Goal: Navigation & Orientation: Find specific page/section

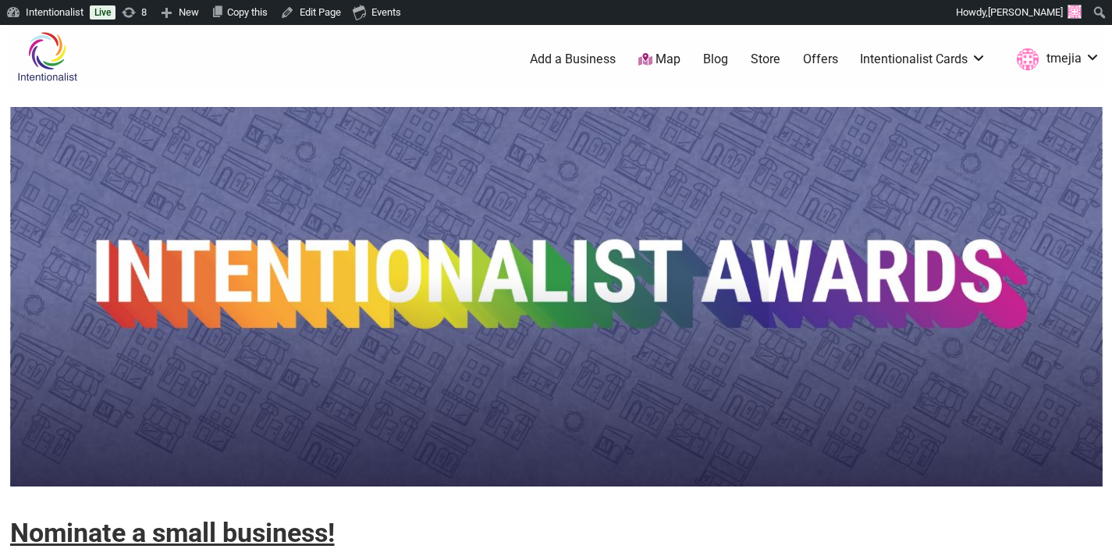
scroll to position [155, 0]
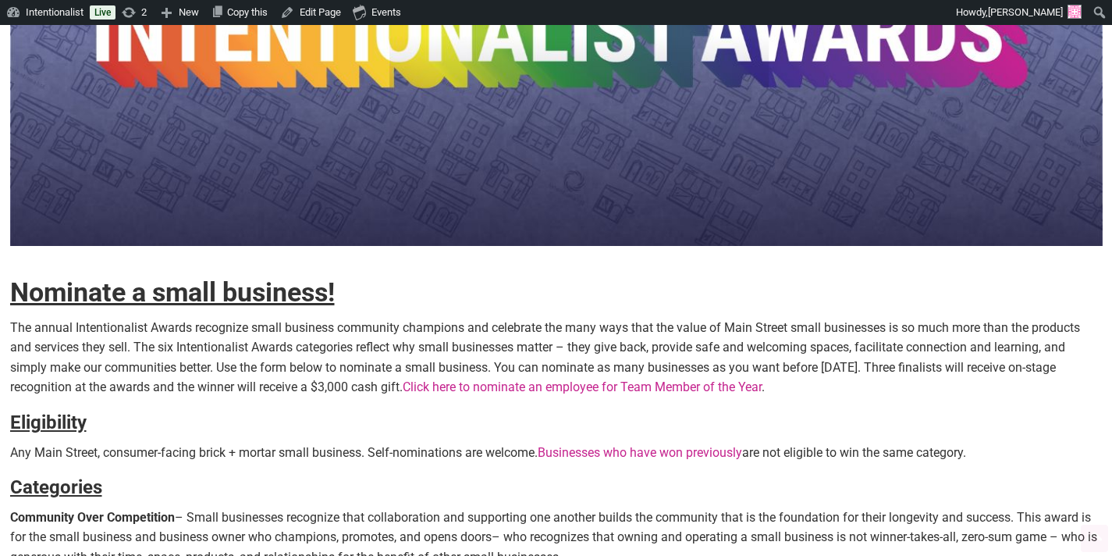
scroll to position [331, 0]
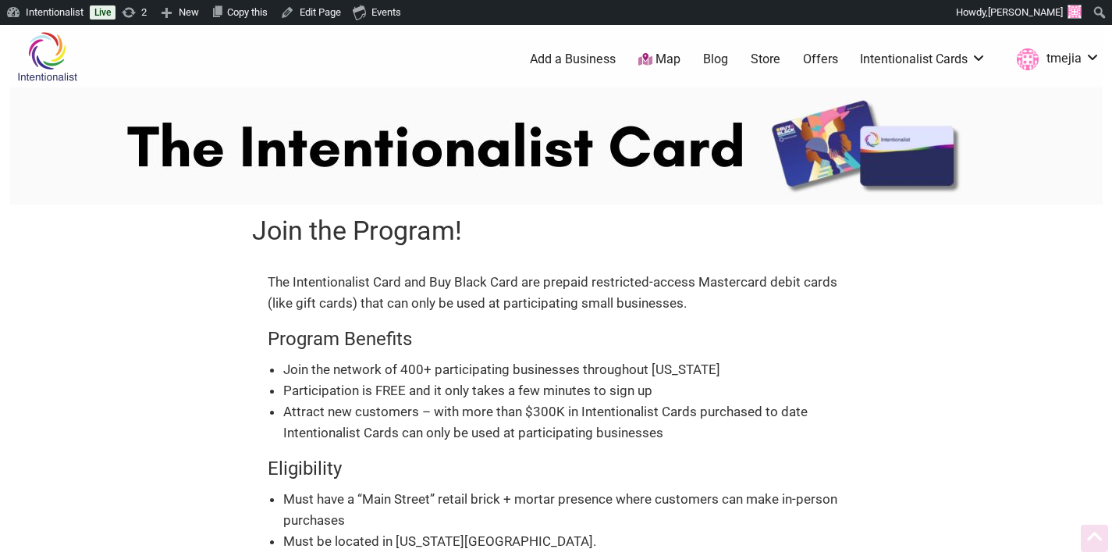
scroll to position [559, 0]
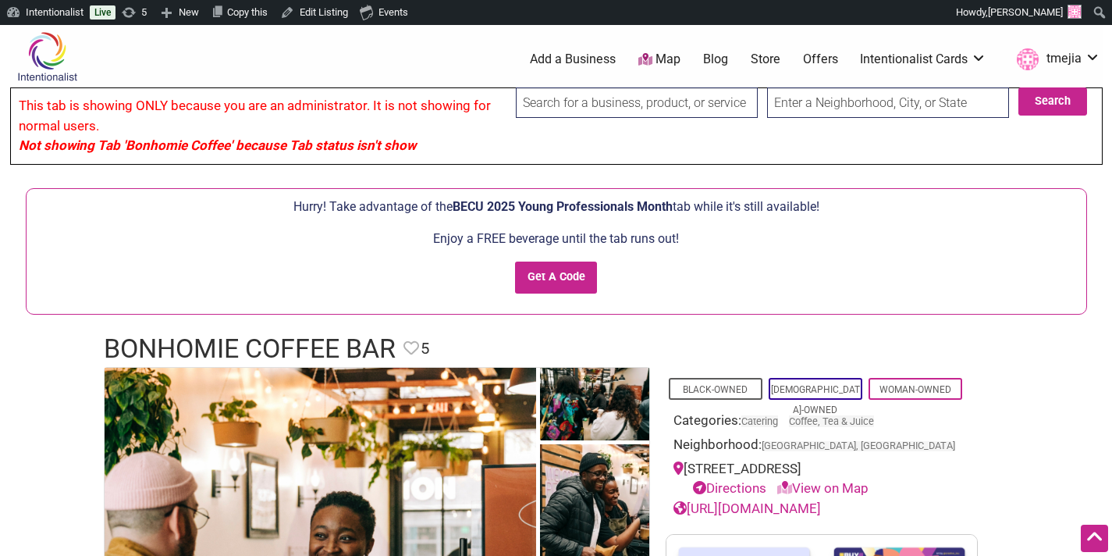
scroll to position [201, 0]
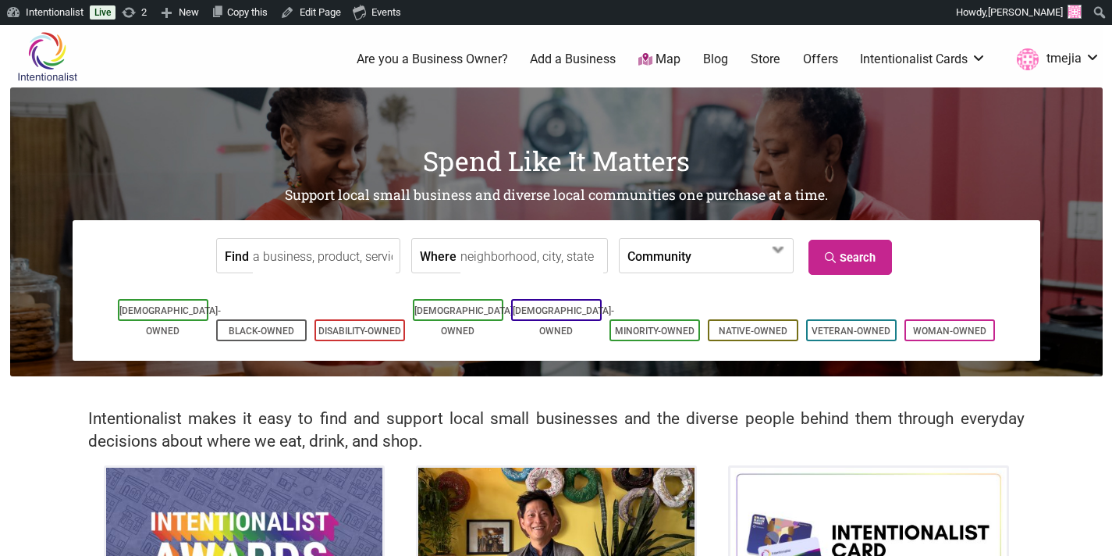
click at [666, 61] on link "Map" at bounding box center [659, 60] width 42 height 18
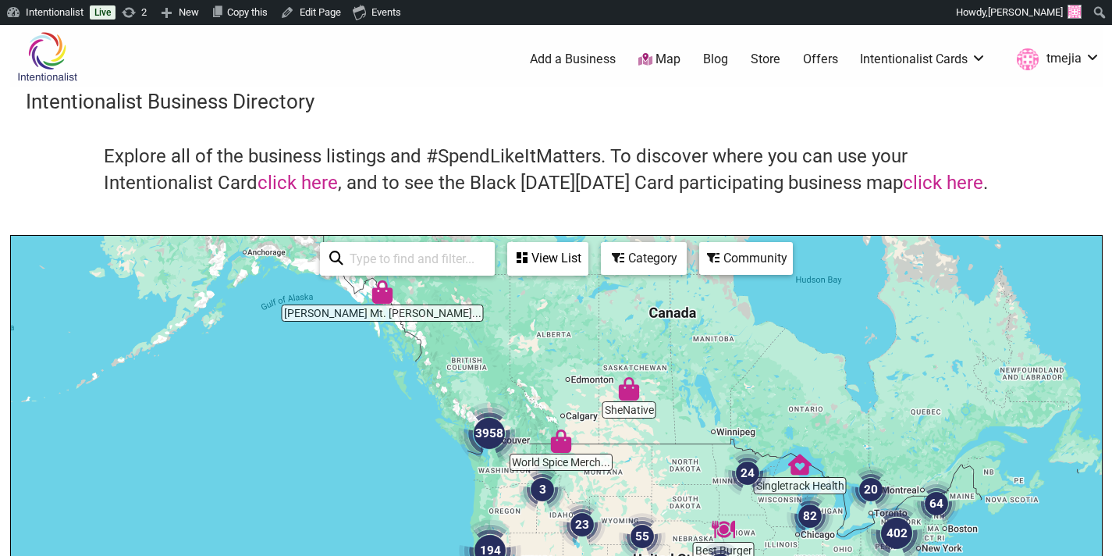
click at [823, 59] on link "Offers" at bounding box center [820, 59] width 35 height 17
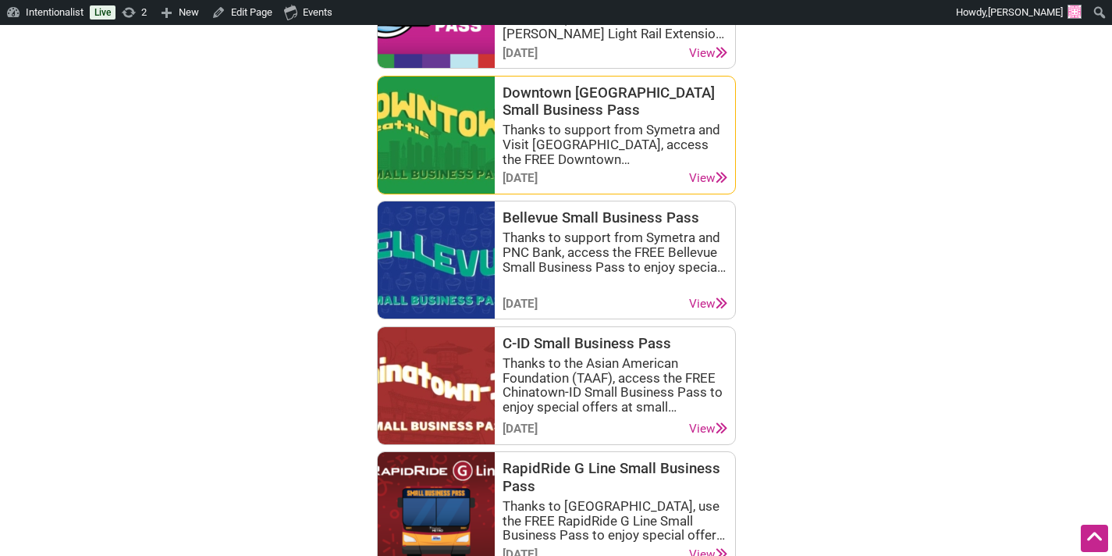
scroll to position [1176, 0]
